Goal: Transaction & Acquisition: Purchase product/service

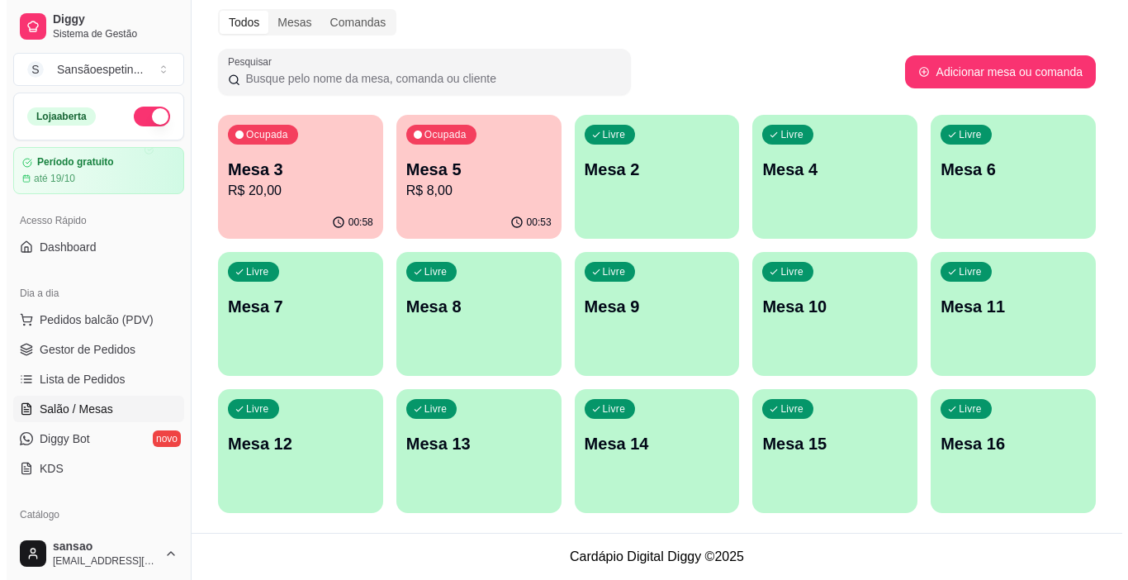
scroll to position [83, 0]
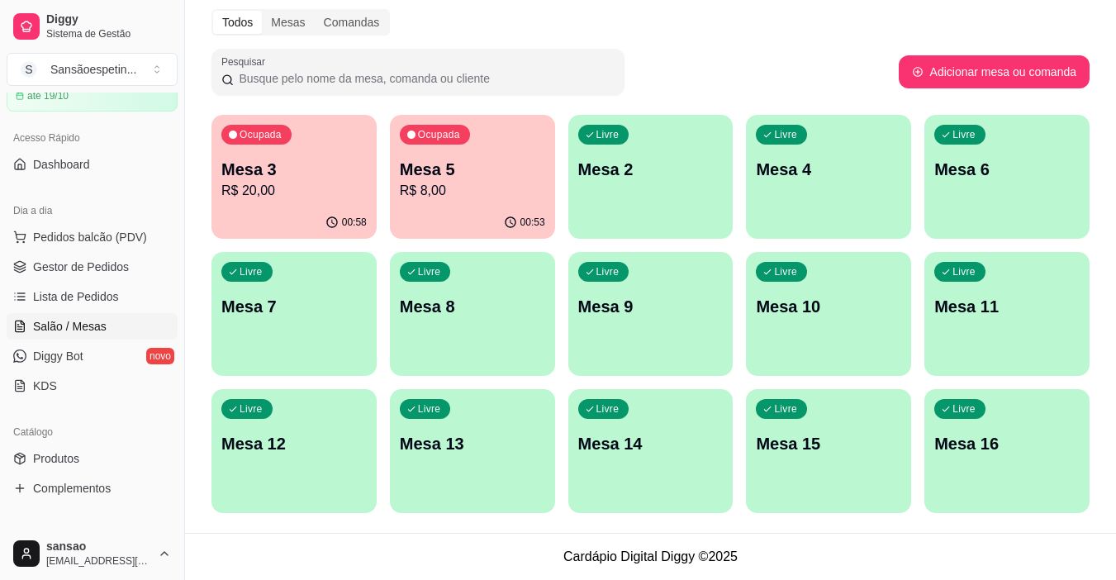
click at [446, 190] on p "R$ 8,00" at bounding box center [472, 191] width 145 height 20
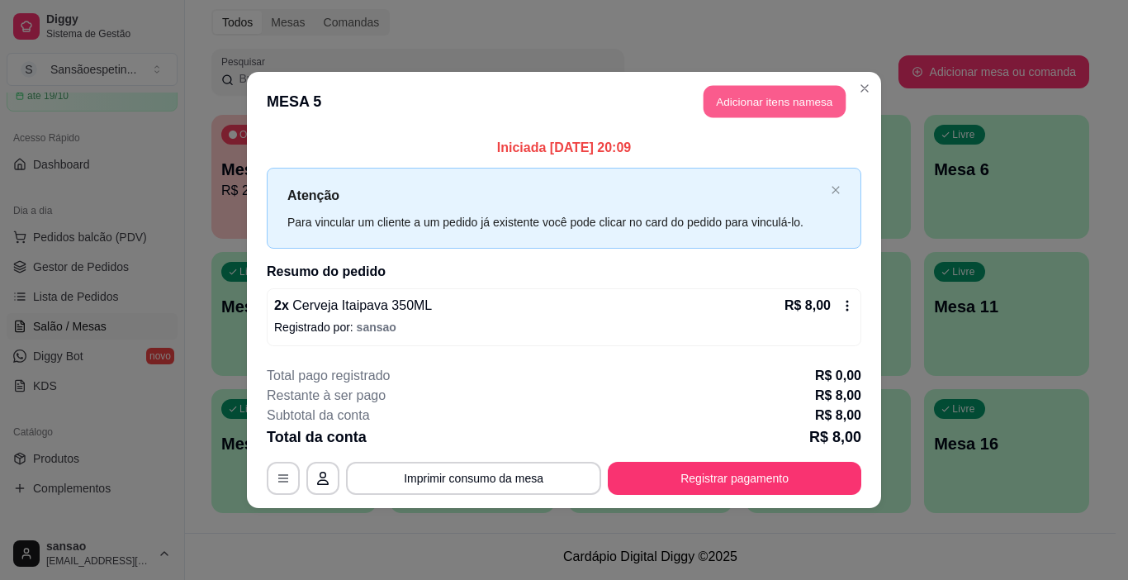
click at [799, 95] on button "Adicionar itens na mesa" at bounding box center [775, 102] width 142 height 32
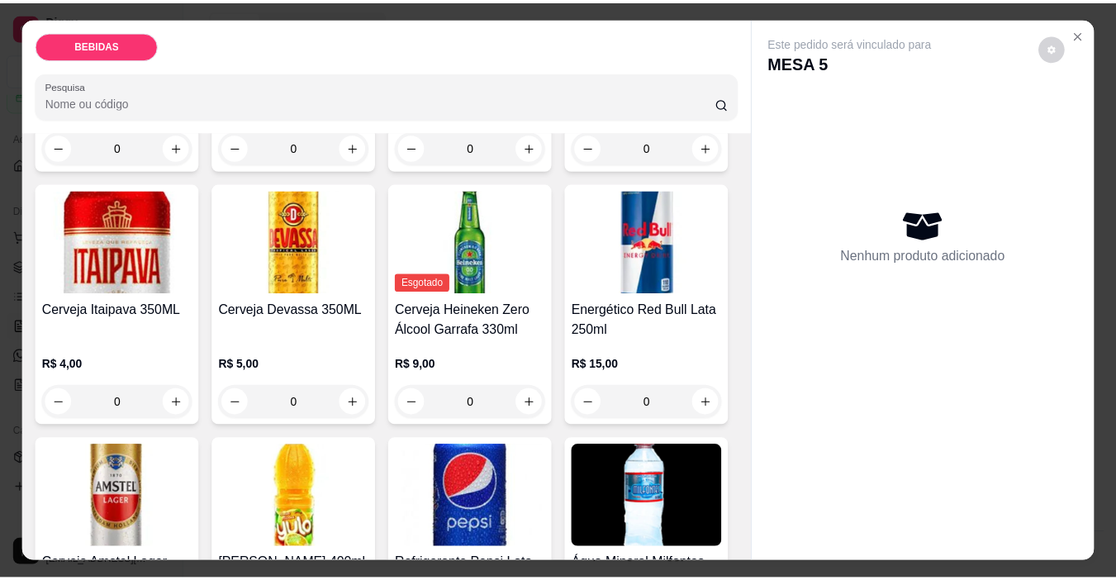
scroll to position [330, 0]
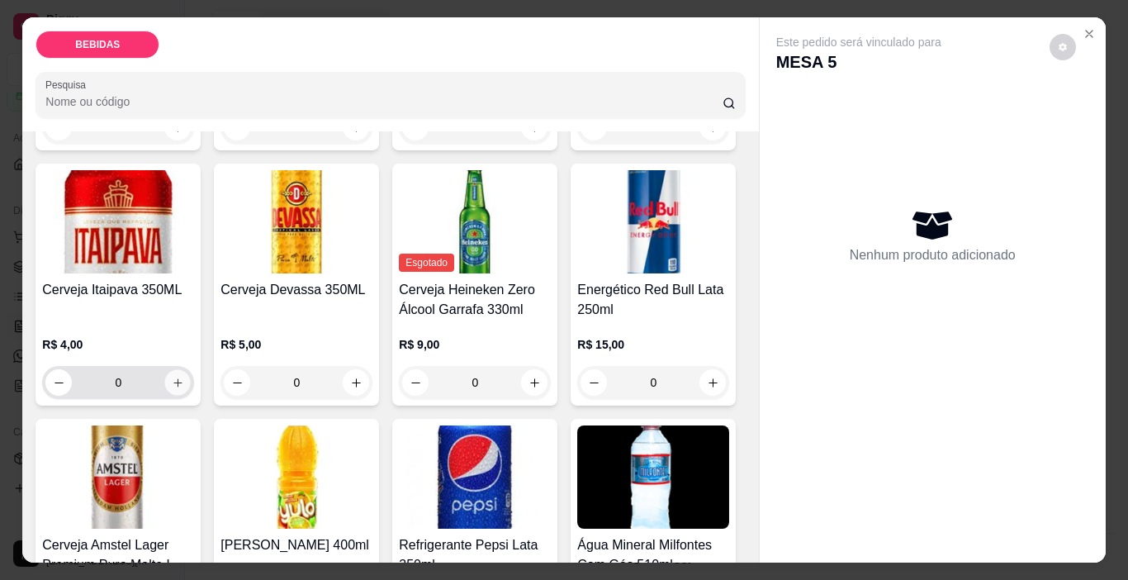
click at [182, 378] on icon "increase-product-quantity" at bounding box center [177, 382] width 8 height 8
type input "1"
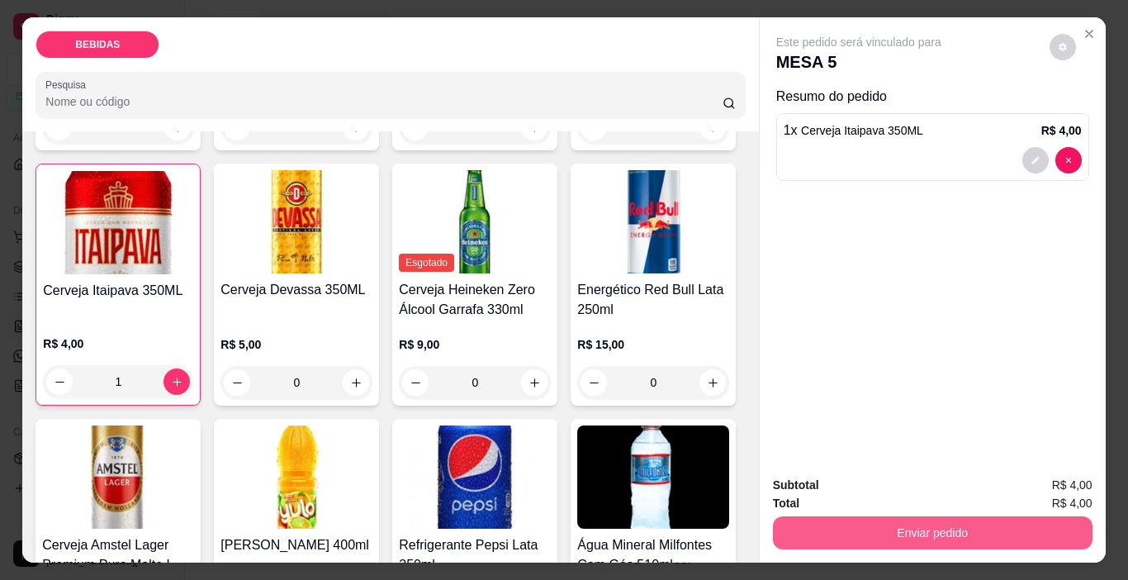
click at [936, 536] on button "Enviar pedido" at bounding box center [933, 532] width 320 height 33
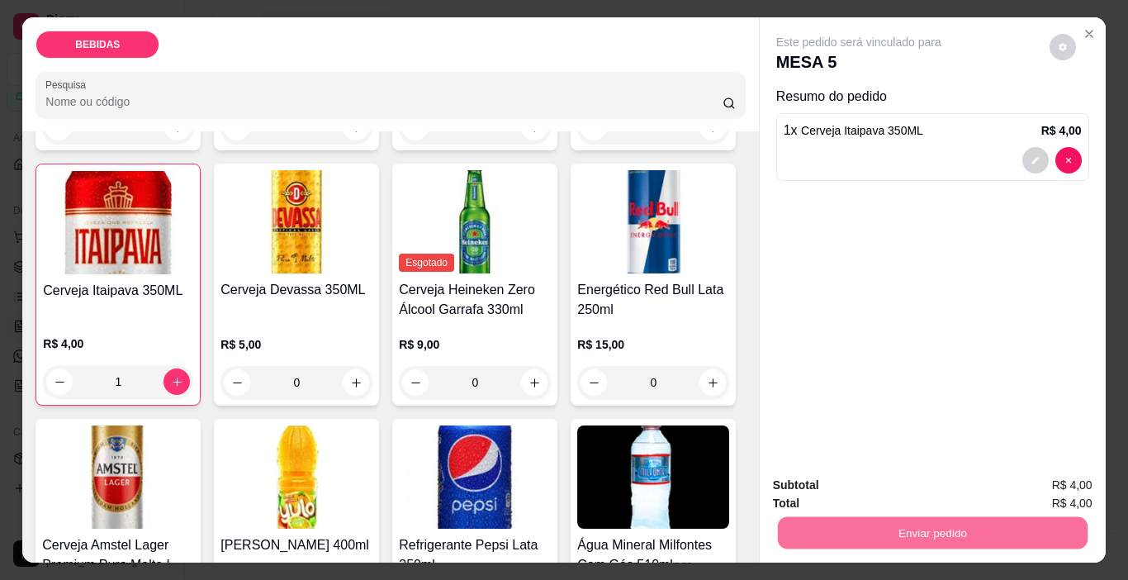
click at [1035, 470] on button "Enviar pedido" at bounding box center [1049, 485] width 93 height 31
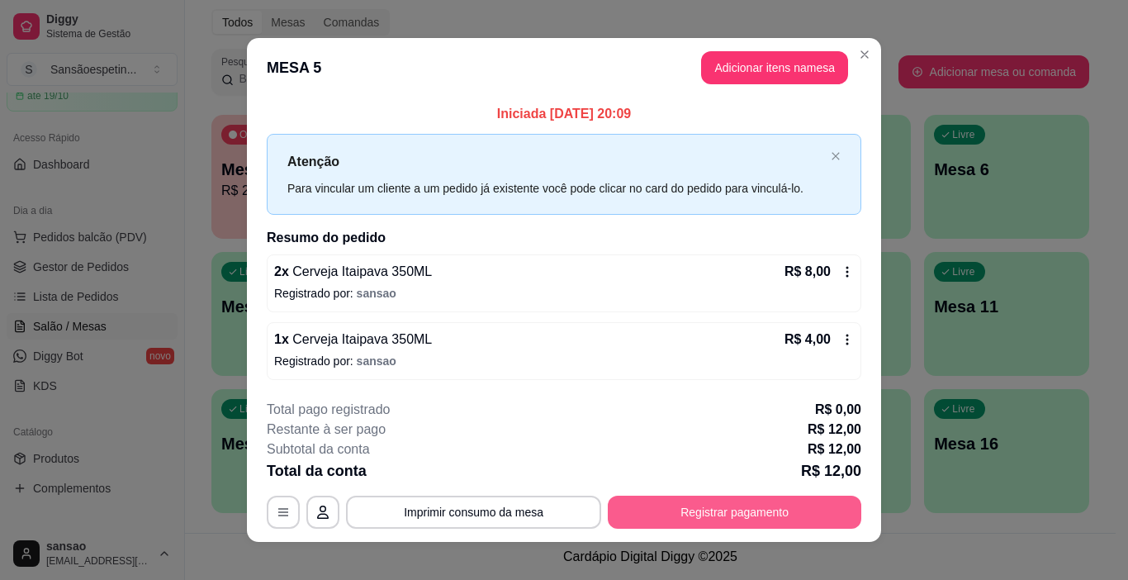
click at [714, 506] on button "Registrar pagamento" at bounding box center [735, 511] width 254 height 33
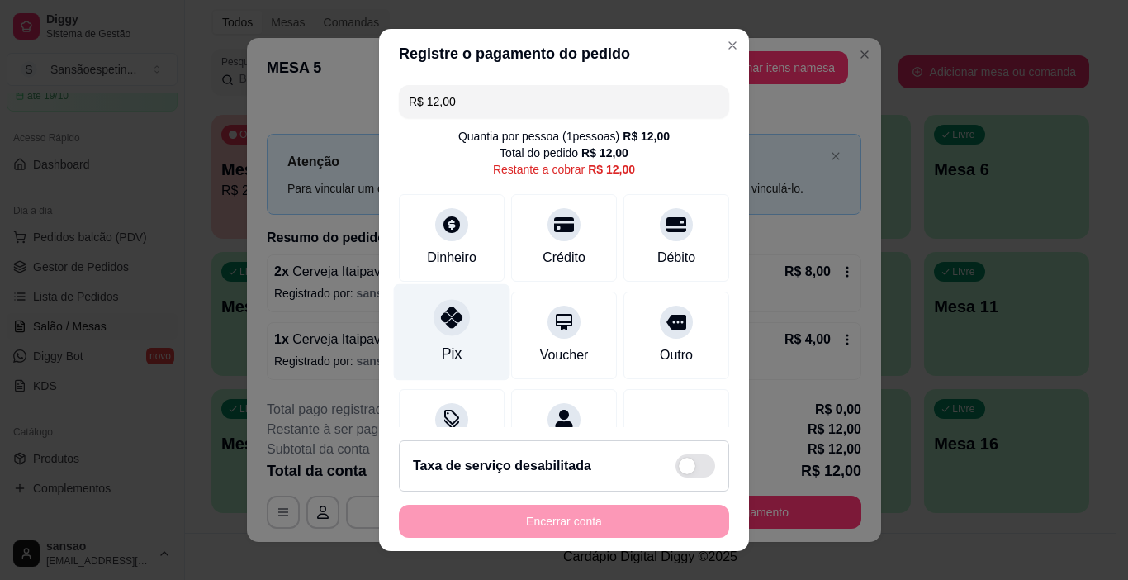
click at [441, 317] on icon at bounding box center [451, 316] width 21 height 21
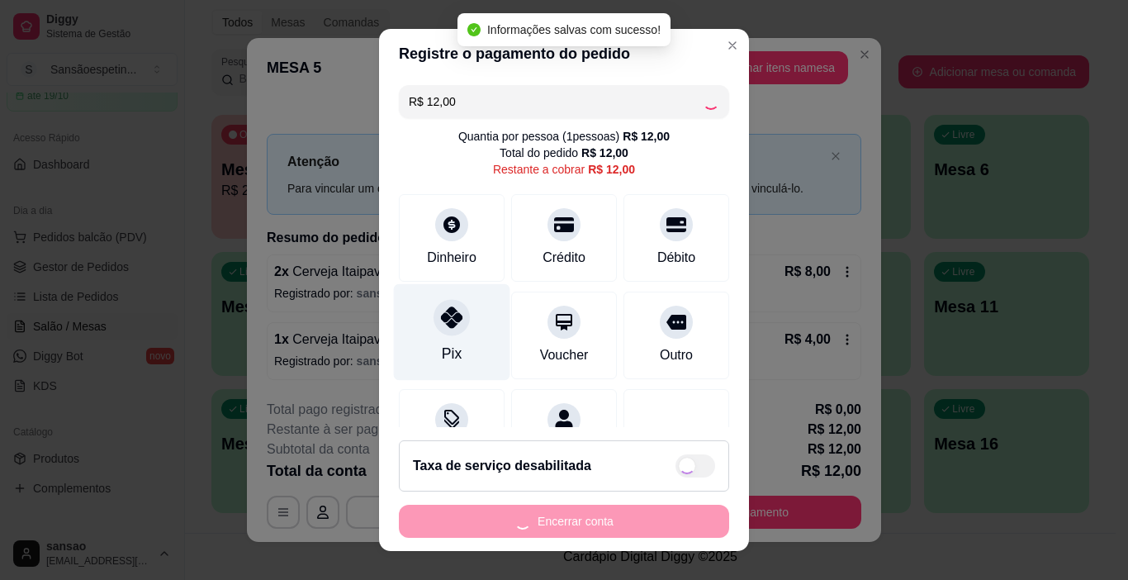
type input "R$ 0,00"
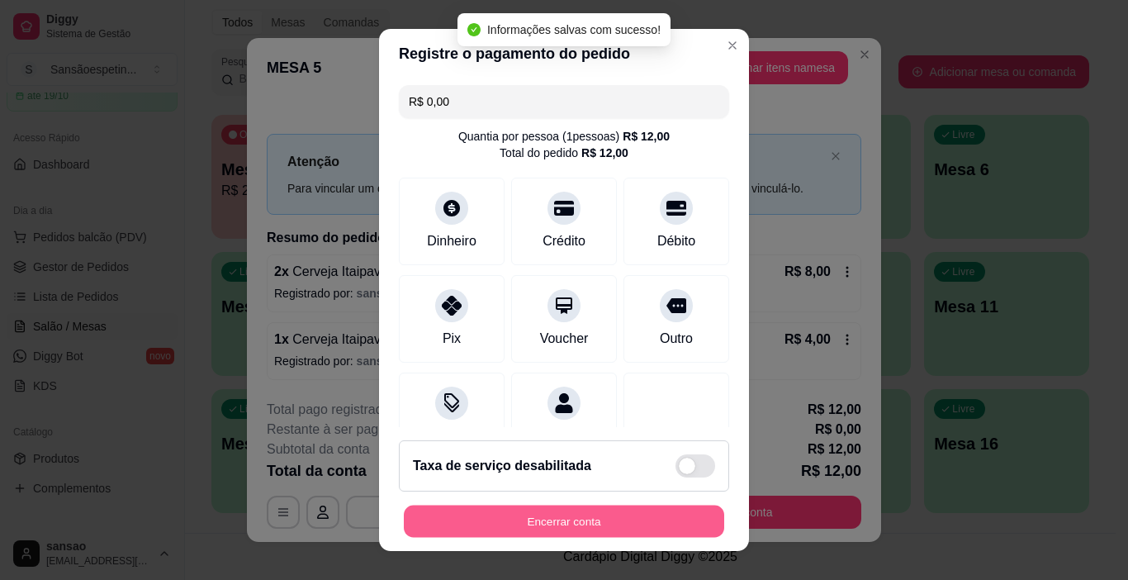
click at [609, 517] on button "Encerrar conta" at bounding box center [564, 521] width 320 height 32
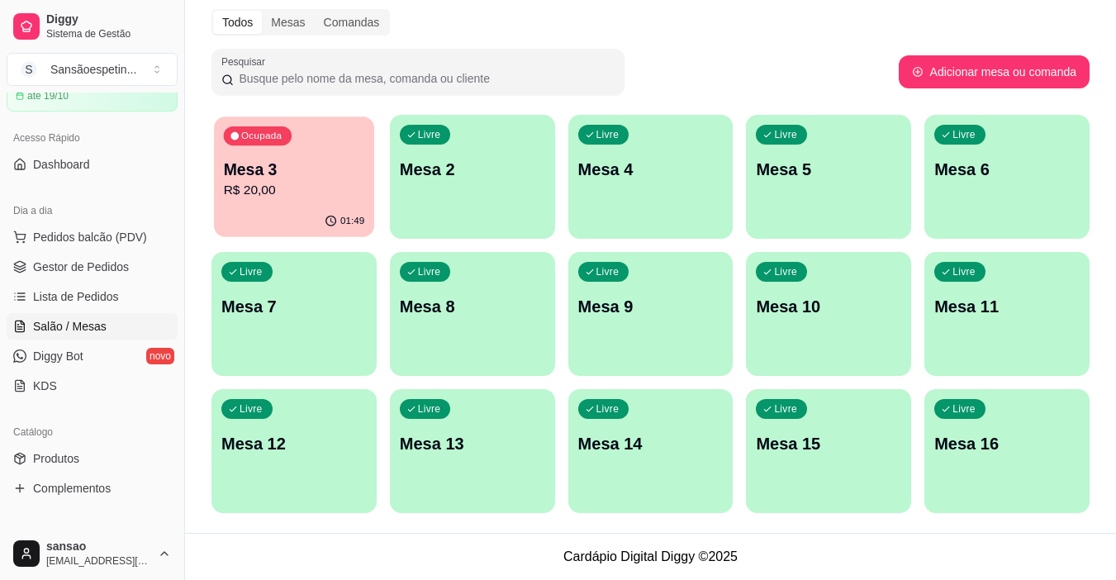
click at [306, 177] on p "Mesa 3" at bounding box center [294, 170] width 141 height 22
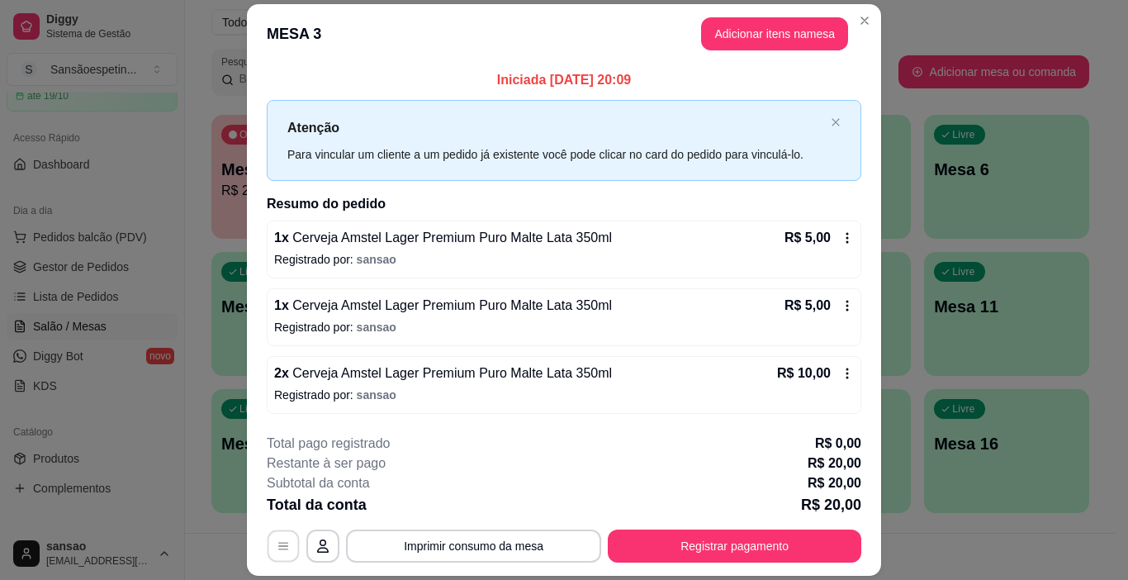
click at [277, 547] on icon "button" at bounding box center [283, 545] width 13 height 13
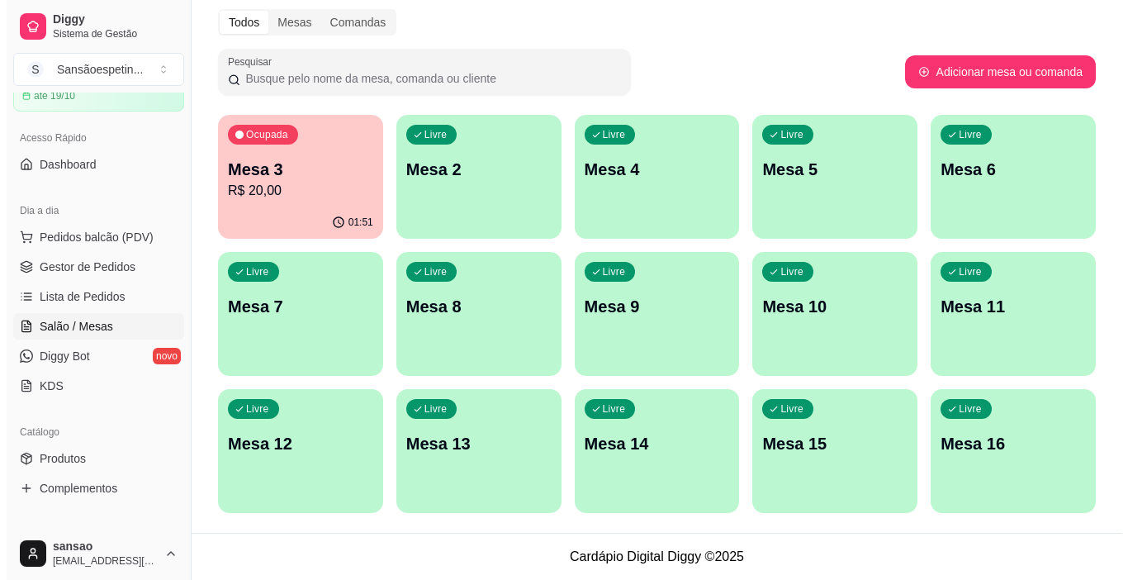
scroll to position [0, 0]
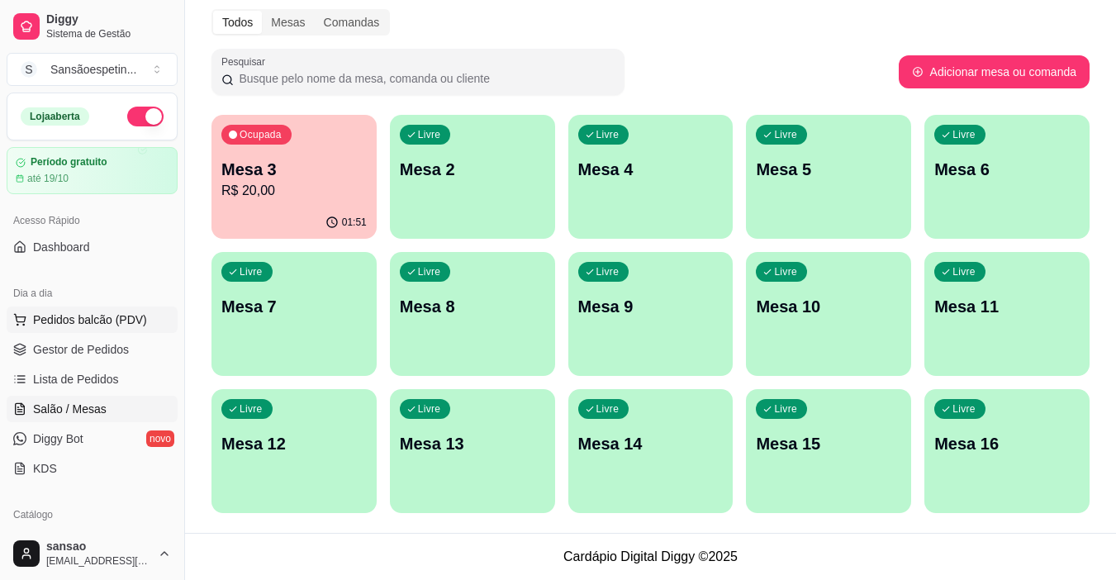
click at [89, 321] on span "Pedidos balcão (PDV)" at bounding box center [90, 319] width 114 height 17
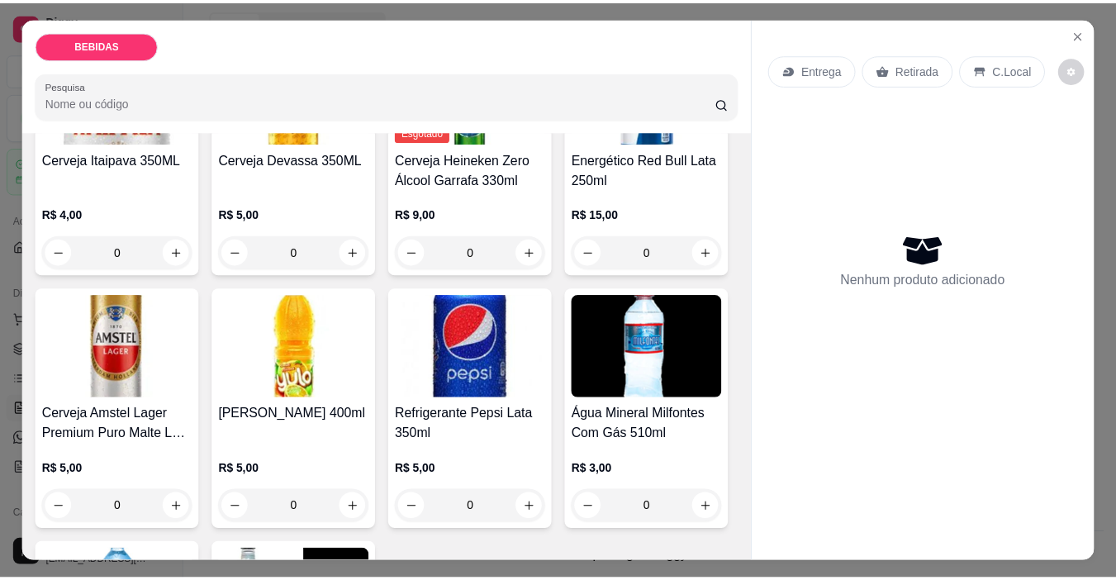
scroll to position [495, 0]
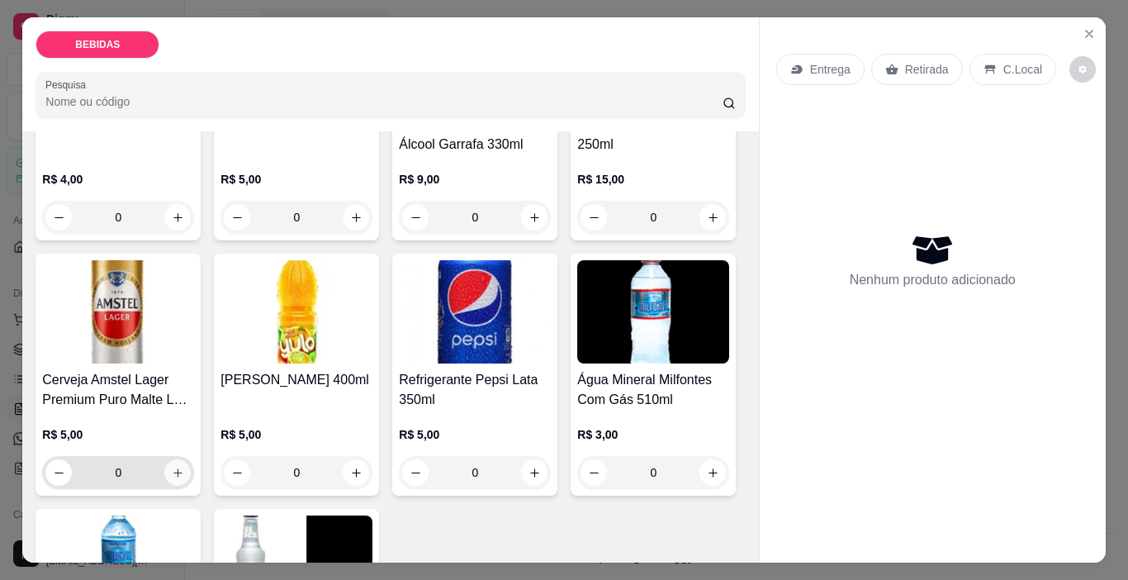
click at [184, 467] on icon "increase-product-quantity" at bounding box center [178, 473] width 12 height 12
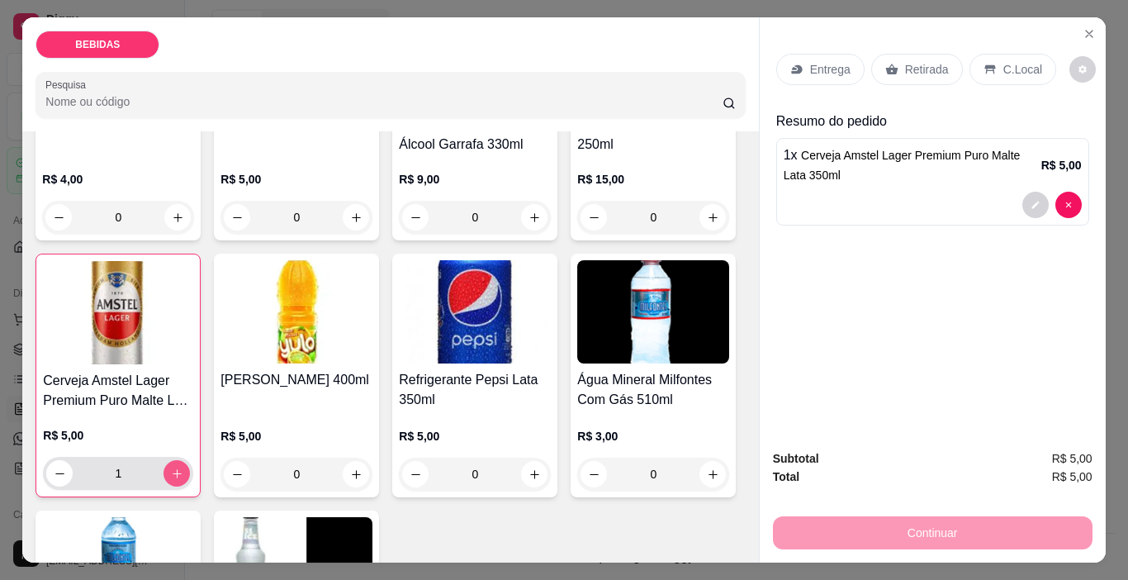
click at [183, 467] on icon "increase-product-quantity" at bounding box center [177, 473] width 12 height 12
type input "3"
click at [918, 61] on p "Retirada" at bounding box center [927, 69] width 44 height 17
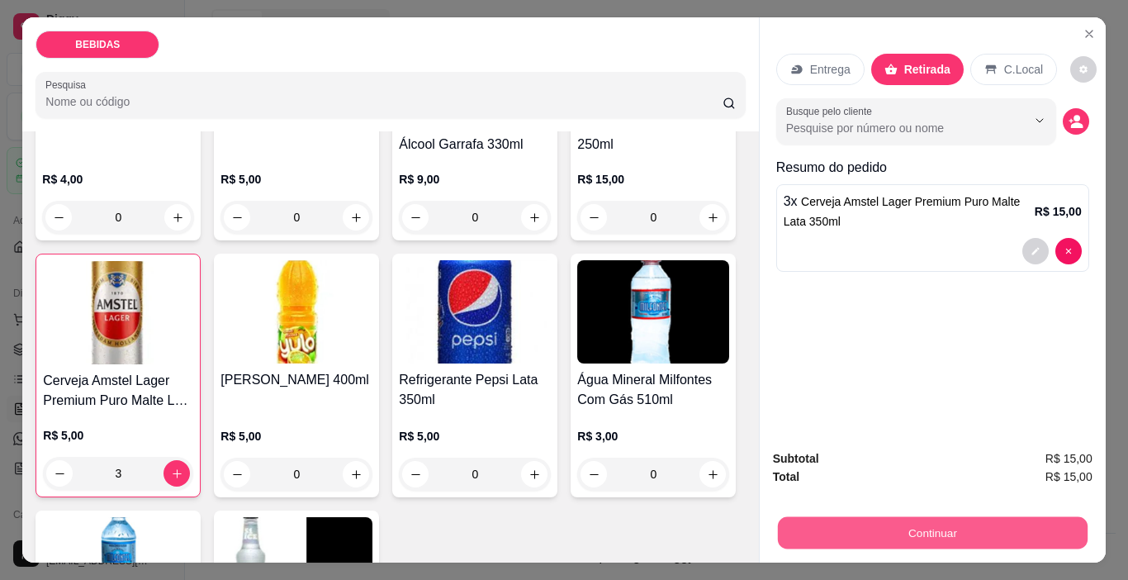
click at [966, 532] on button "Continuar" at bounding box center [932, 533] width 310 height 32
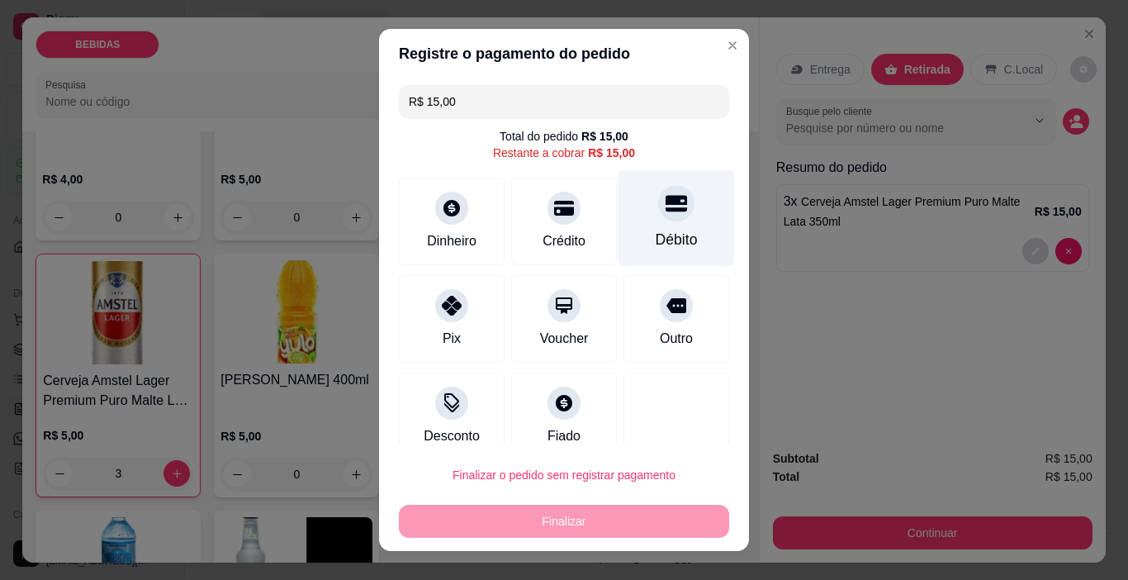
click at [652, 225] on div "Débito" at bounding box center [677, 218] width 116 height 97
type input "R$ 0,00"
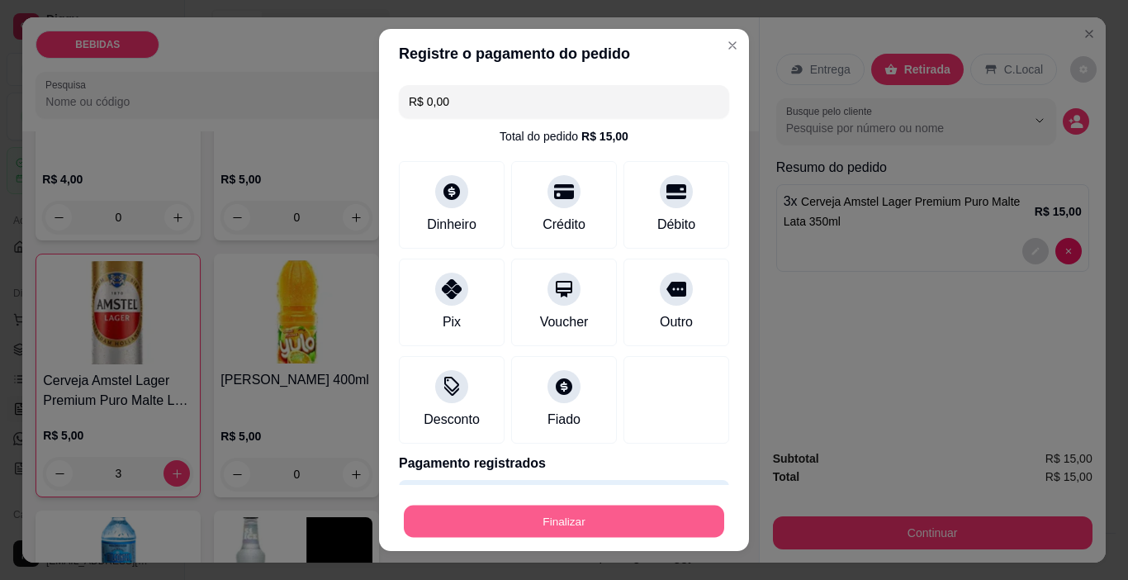
click at [542, 527] on button "Finalizar" at bounding box center [564, 521] width 320 height 32
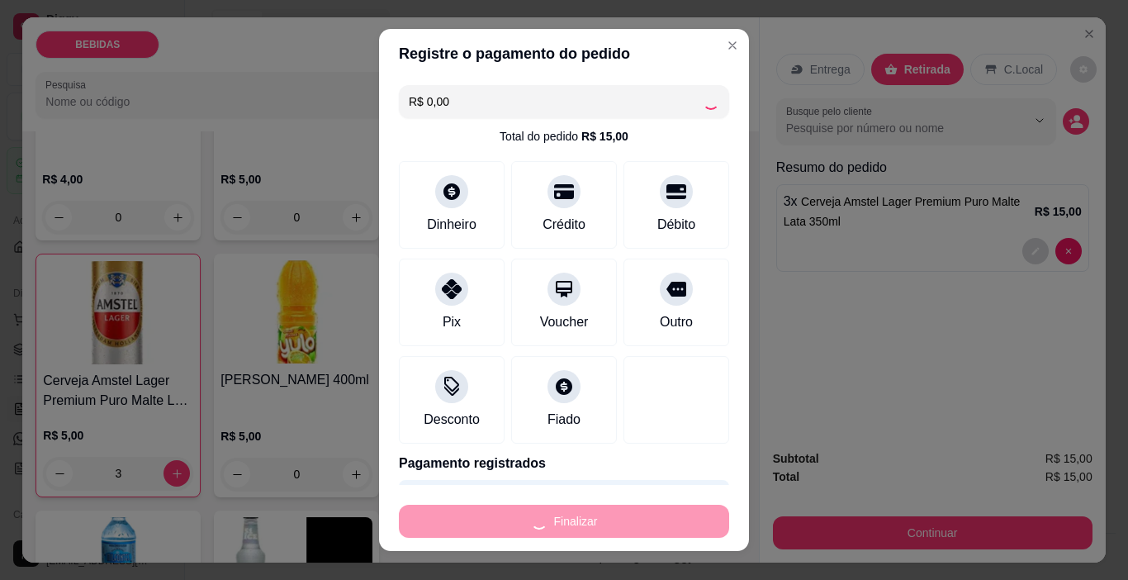
type input "0"
type input "-R$ 15,00"
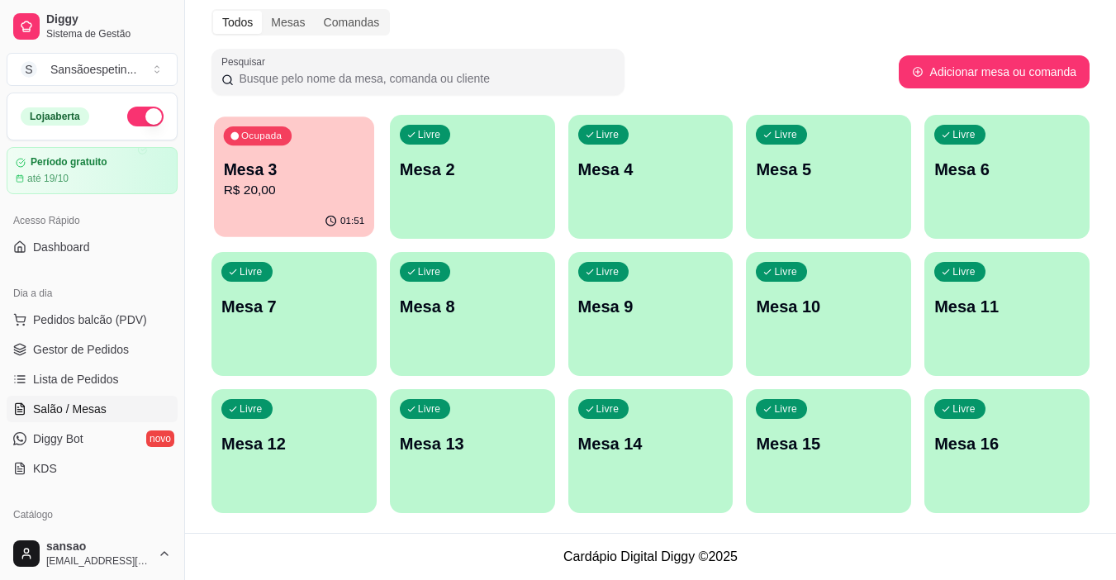
click at [312, 169] on p "Mesa 3" at bounding box center [294, 170] width 141 height 22
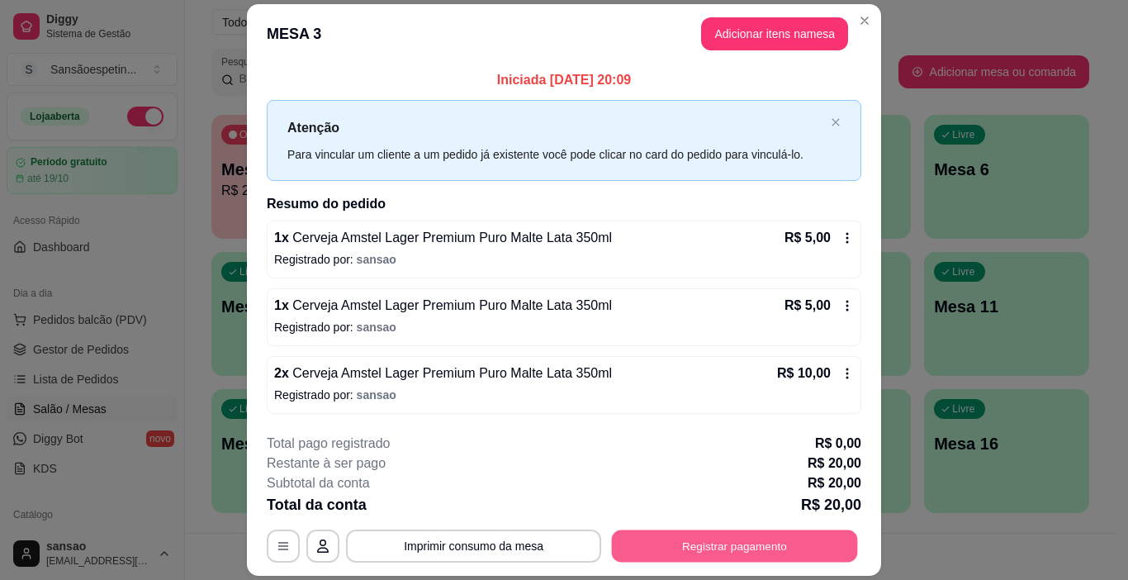
click at [794, 550] on button "Registrar pagamento" at bounding box center [735, 545] width 246 height 32
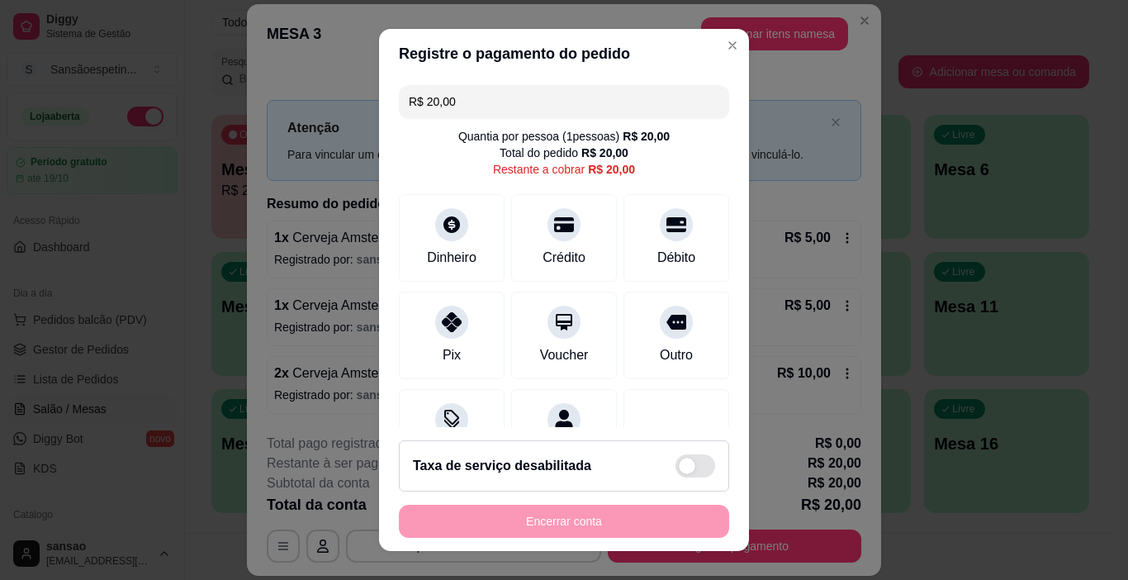
drag, startPoint x: 1092, startPoint y: 164, endPoint x: 1036, endPoint y: 195, distance: 63.6
drag, startPoint x: 1036, startPoint y: 195, endPoint x: 434, endPoint y: 335, distance: 619.0
click at [434, 335] on div at bounding box center [452, 318] width 36 height 36
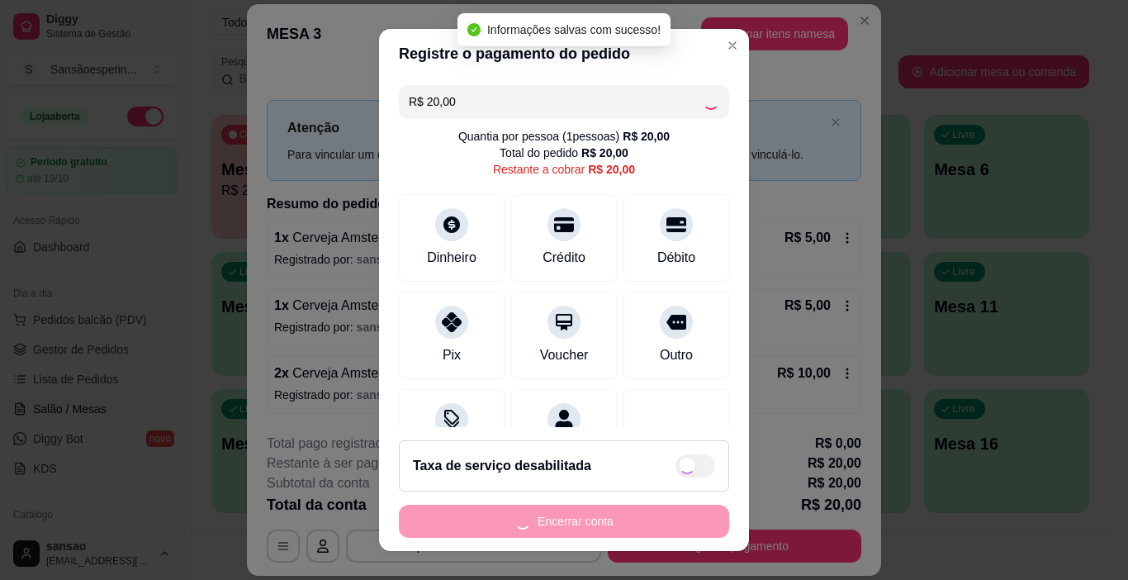
type input "R$ 0,00"
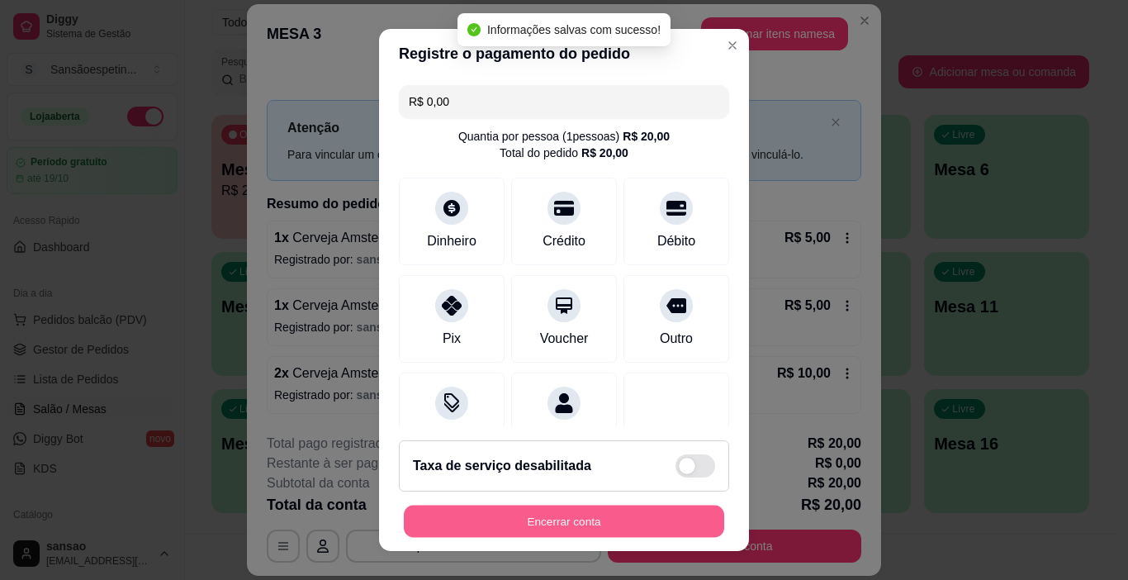
click at [544, 526] on button "Encerrar conta" at bounding box center [564, 521] width 320 height 32
